Goal: Transaction & Acquisition: Purchase product/service

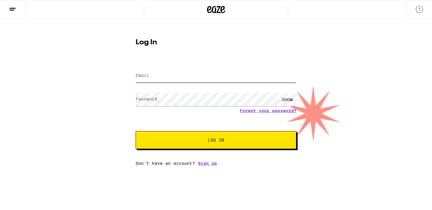
click at [213, 78] on input "Email" at bounding box center [215, 75] width 161 height 13
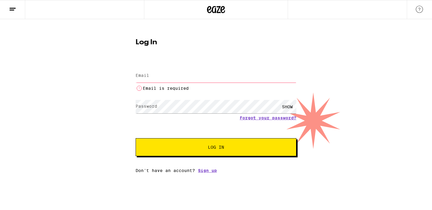
type input "[EMAIL_ADDRESS][DOMAIN_NAME][PERSON_NAME]"
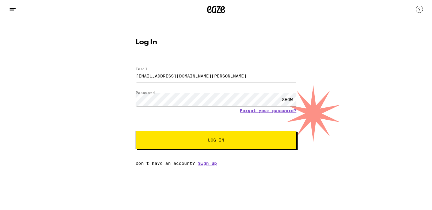
click at [210, 141] on span "Log In" at bounding box center [216, 140] width 16 height 4
